Goal: Use online tool/utility: Utilize a website feature to perform a specific function

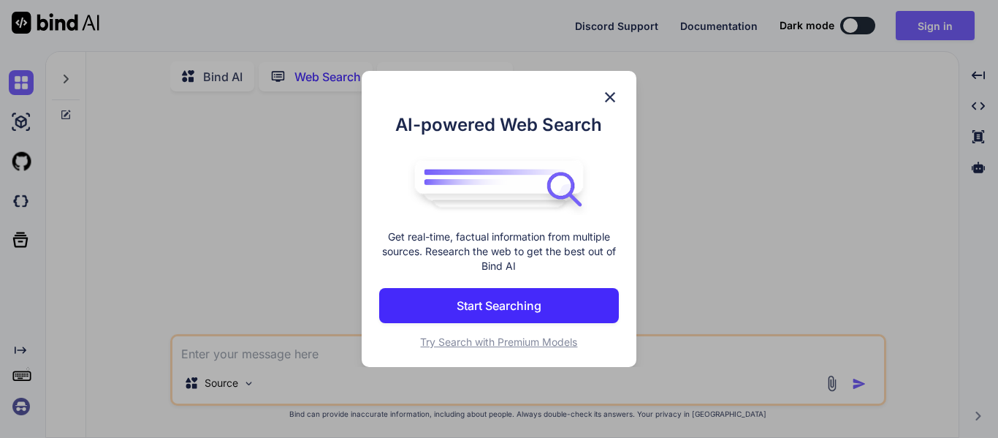
click at [608, 99] on img at bounding box center [611, 97] width 18 height 18
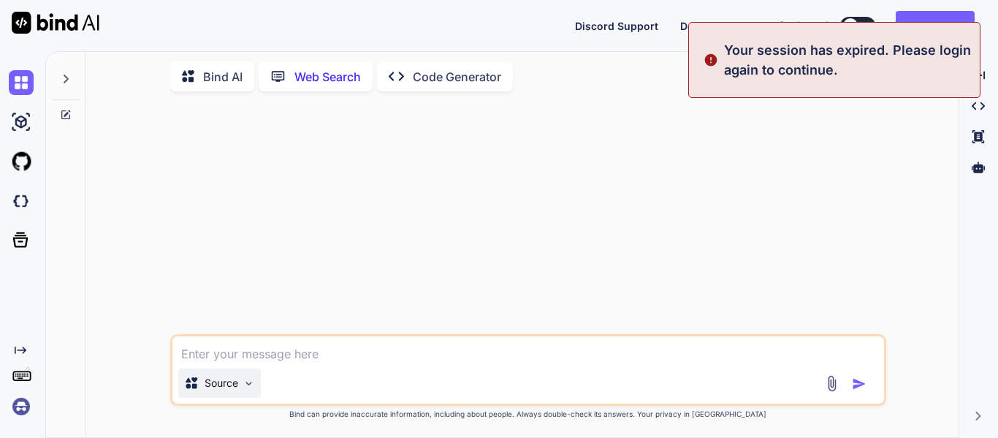
click at [238, 389] on p "Source" at bounding box center [222, 383] width 34 height 15
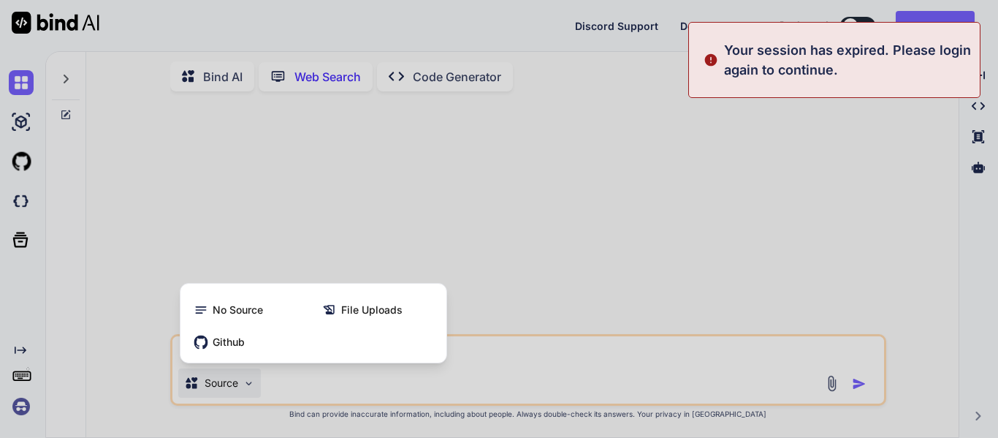
click at [512, 194] on div at bounding box center [499, 219] width 998 height 438
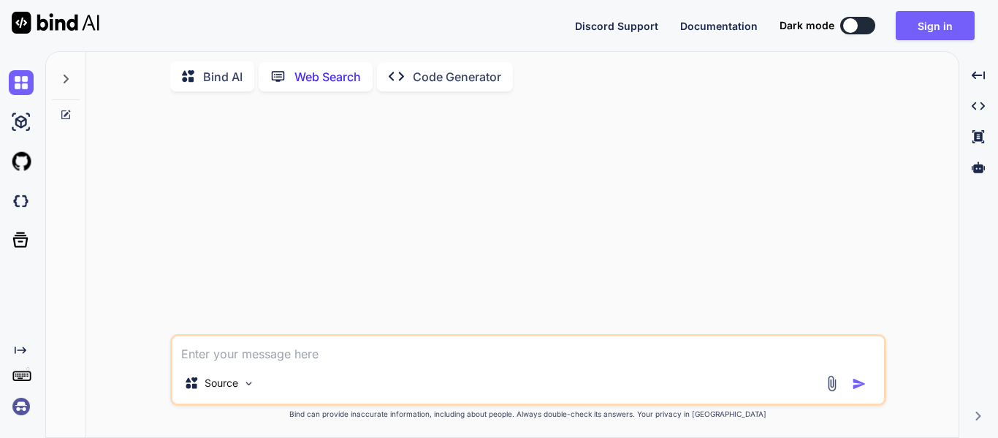
click at [595, 371] on div "Source" at bounding box center [529, 385] width 712 height 35
click at [216, 376] on p "Source" at bounding box center [222, 383] width 34 height 15
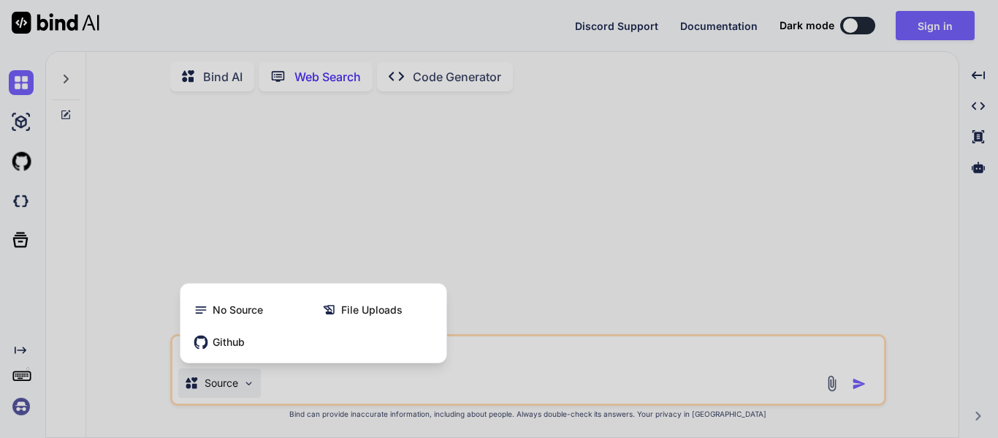
click at [216, 376] on div at bounding box center [499, 219] width 998 height 438
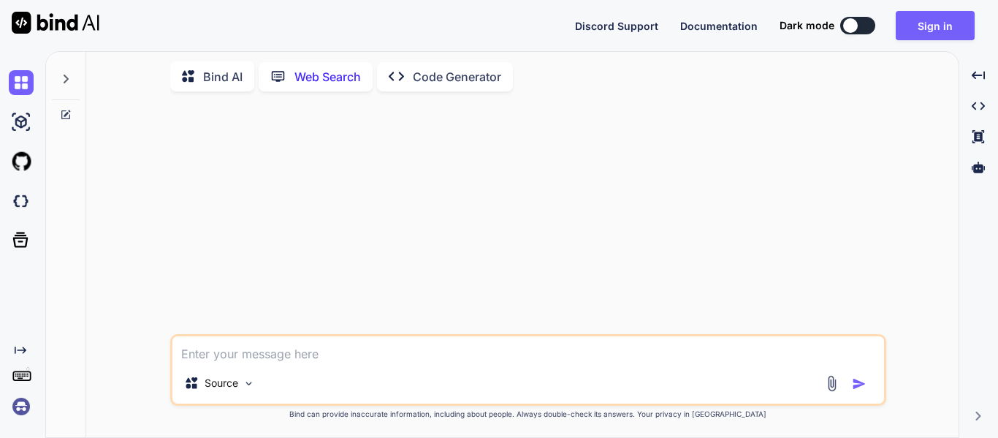
click at [295, 350] on textarea at bounding box center [529, 349] width 712 height 26
click at [306, 68] on p "Web Search" at bounding box center [328, 77] width 67 height 18
click at [232, 73] on p "Bind AI" at bounding box center [222, 77] width 39 height 18
click at [307, 387] on p "GPT-4o min.." at bounding box center [322, 385] width 62 height 15
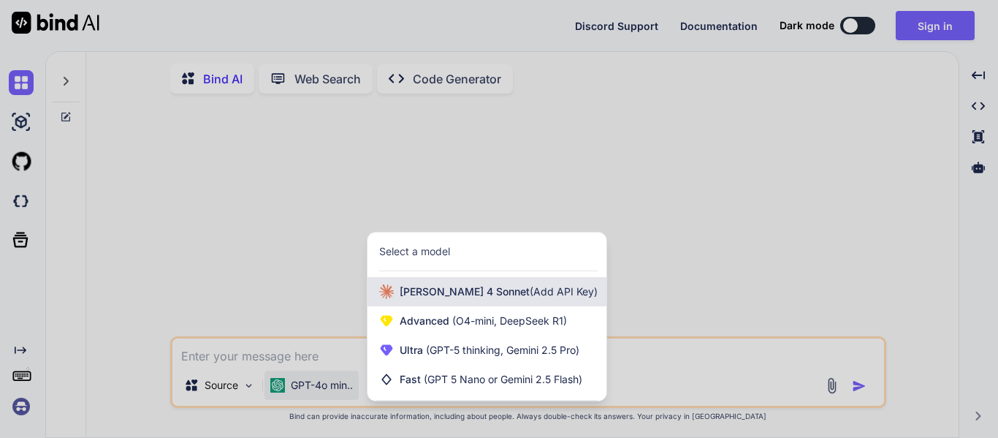
click at [534, 296] on span "(Add API Key)" at bounding box center [564, 291] width 68 height 12
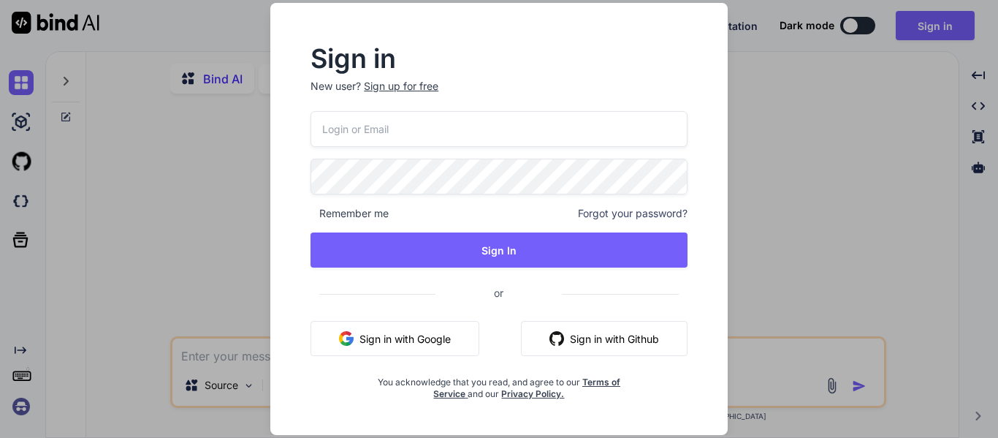
type textarea "x"
